Goal: Book appointment/travel/reservation

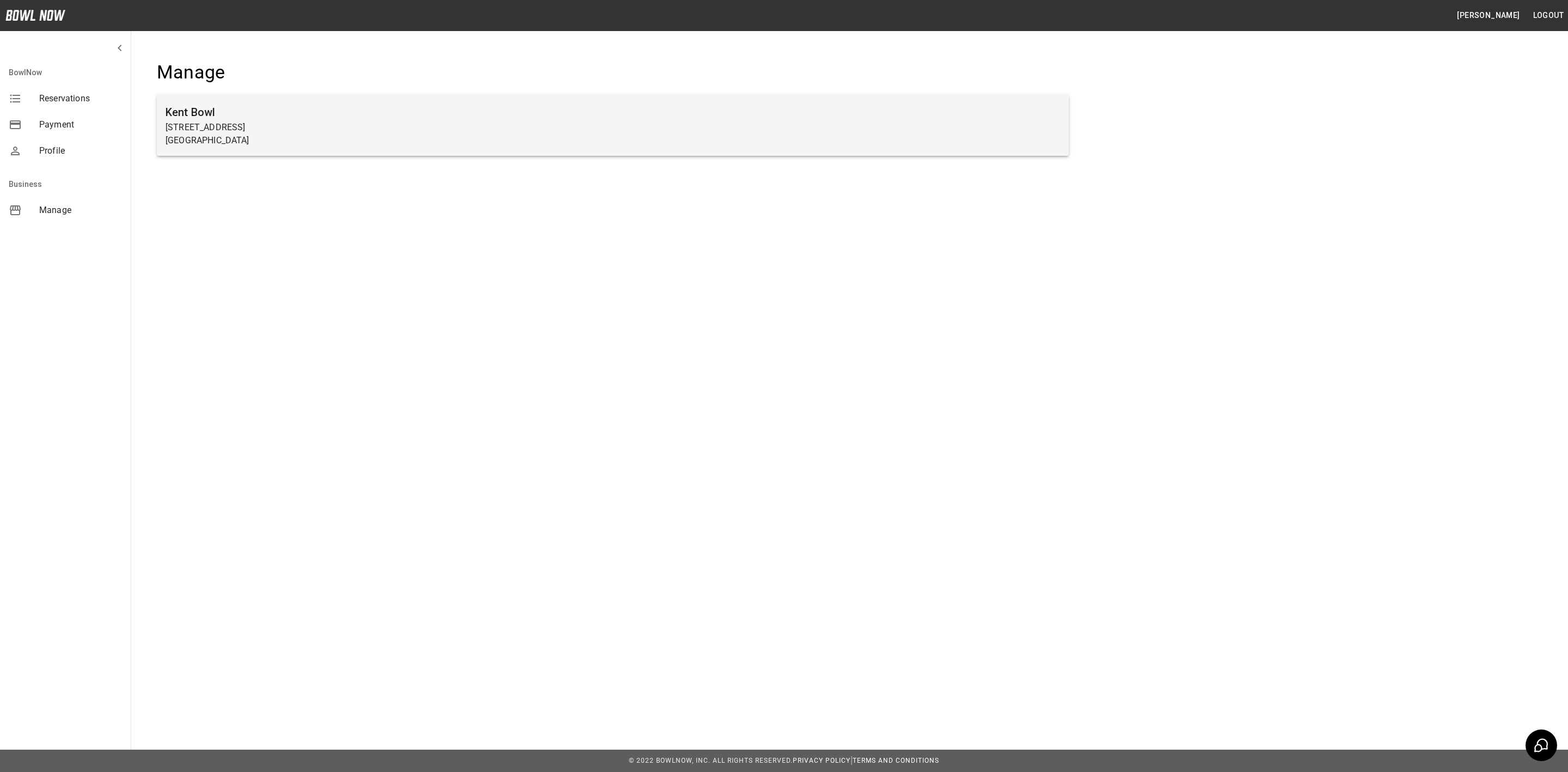
click at [233, 128] on p "[STREET_ADDRESS]" at bounding box center [613, 128] width 895 height 13
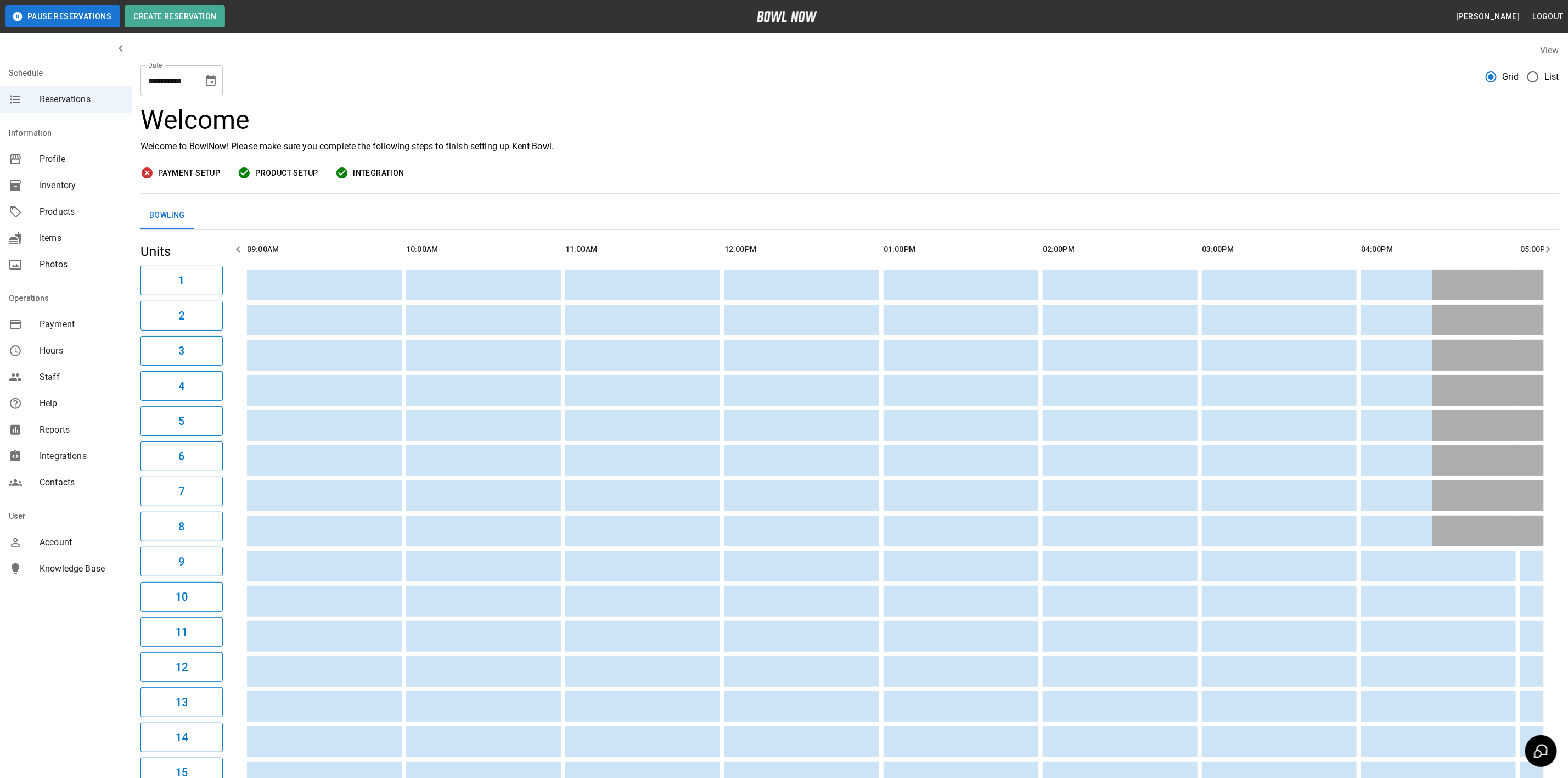
click at [209, 79] on icon "Choose date, selected date is Sep 1, 2025" at bounding box center [211, 81] width 13 height 13
click at [233, 201] on button "20" at bounding box center [234, 201] width 20 height 20
type input "**********"
